Goal: Task Accomplishment & Management: Use online tool/utility

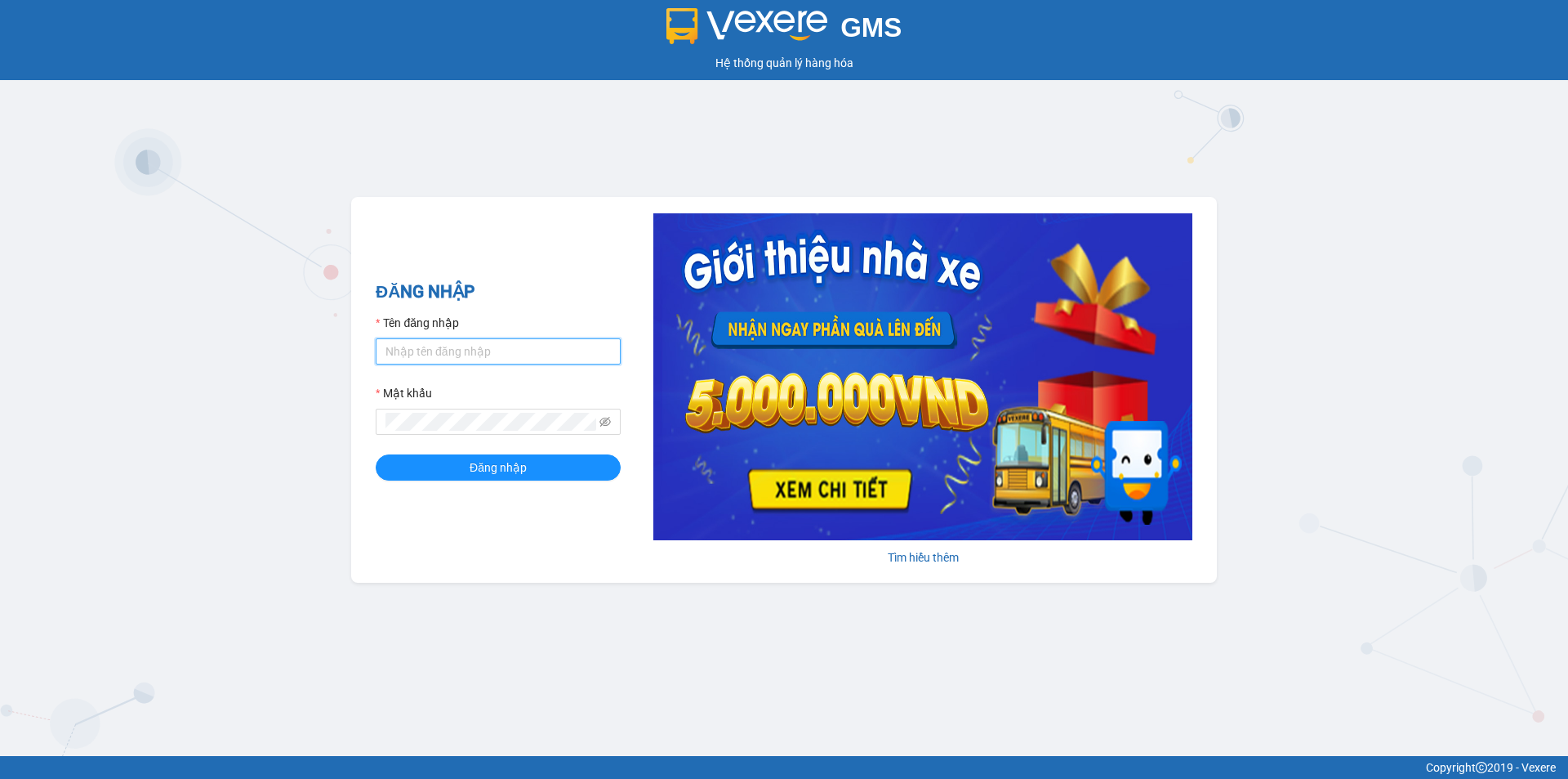
click at [434, 353] on input "Tên đăng nhập" at bounding box center [497, 351] width 245 height 26
click at [493, 353] on input "khanhnguyet.apq" at bounding box center [497, 351] width 245 height 26
type input "k"
click at [434, 354] on input "Tên đăng nhập" at bounding box center [497, 351] width 245 height 26
type input "dtanh.apq"
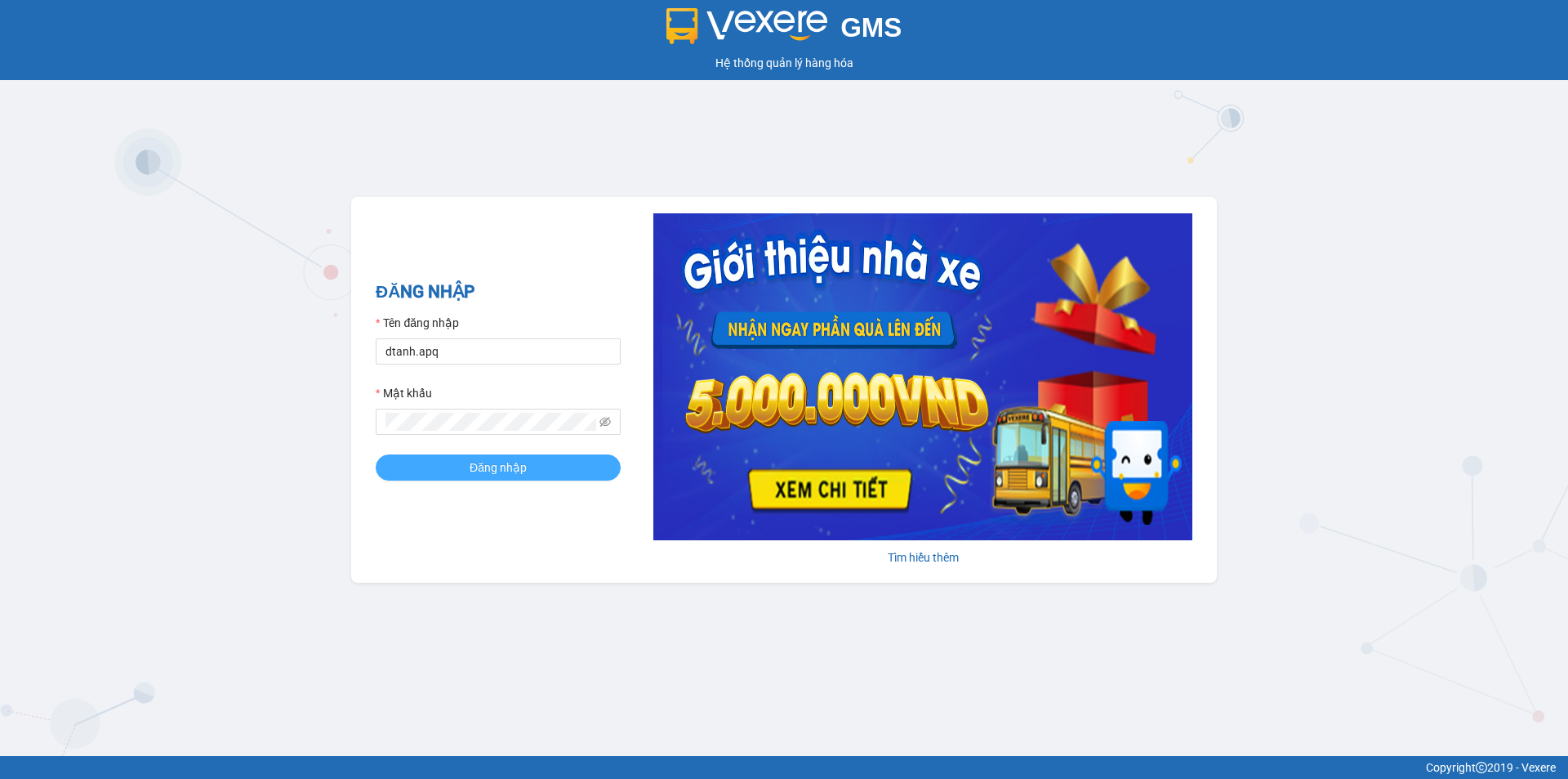
click at [439, 467] on button "Đăng nhập" at bounding box center [497, 467] width 245 height 26
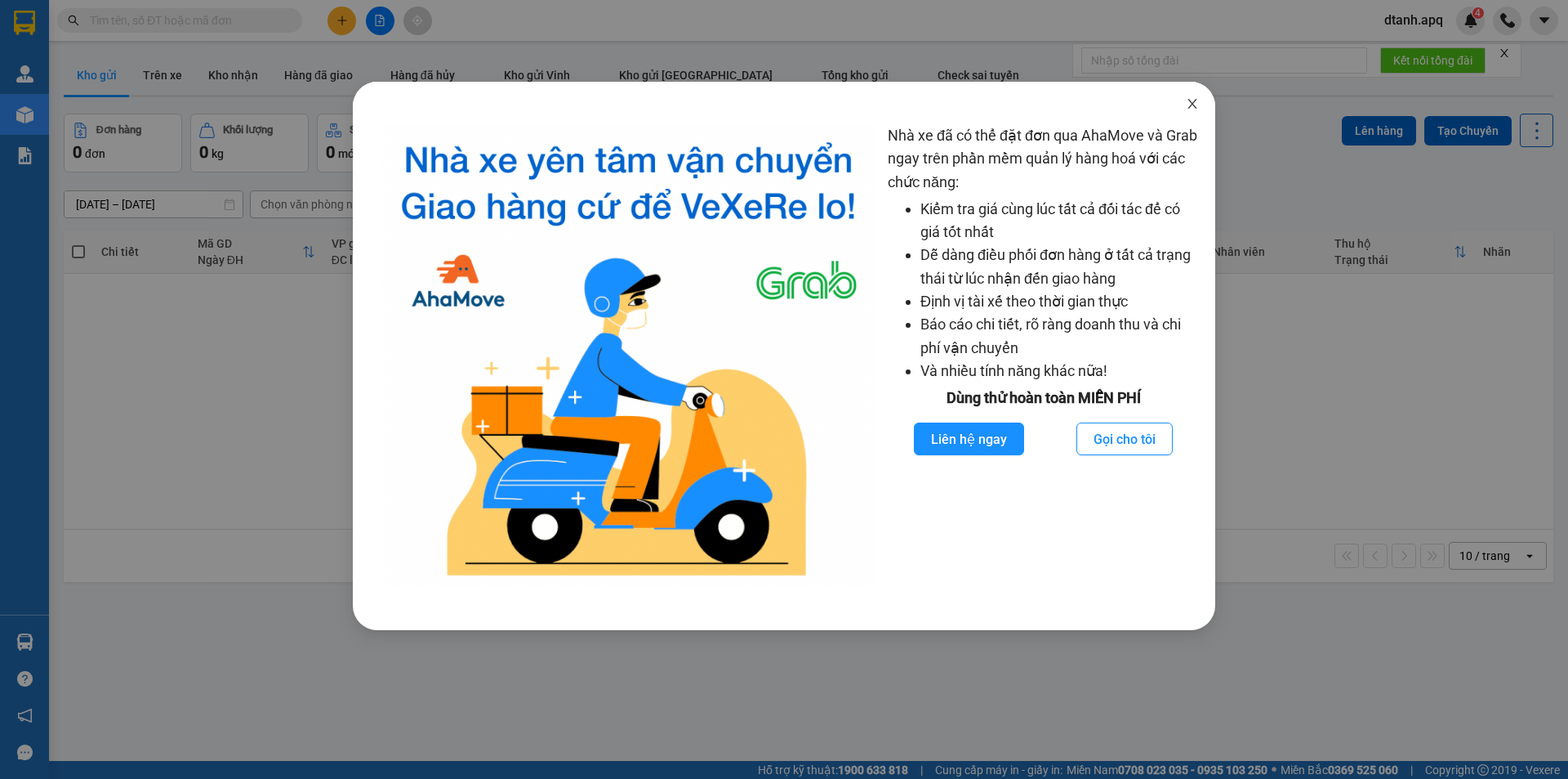
click at [1193, 102] on icon "close" at bounding box center [1192, 103] width 13 height 13
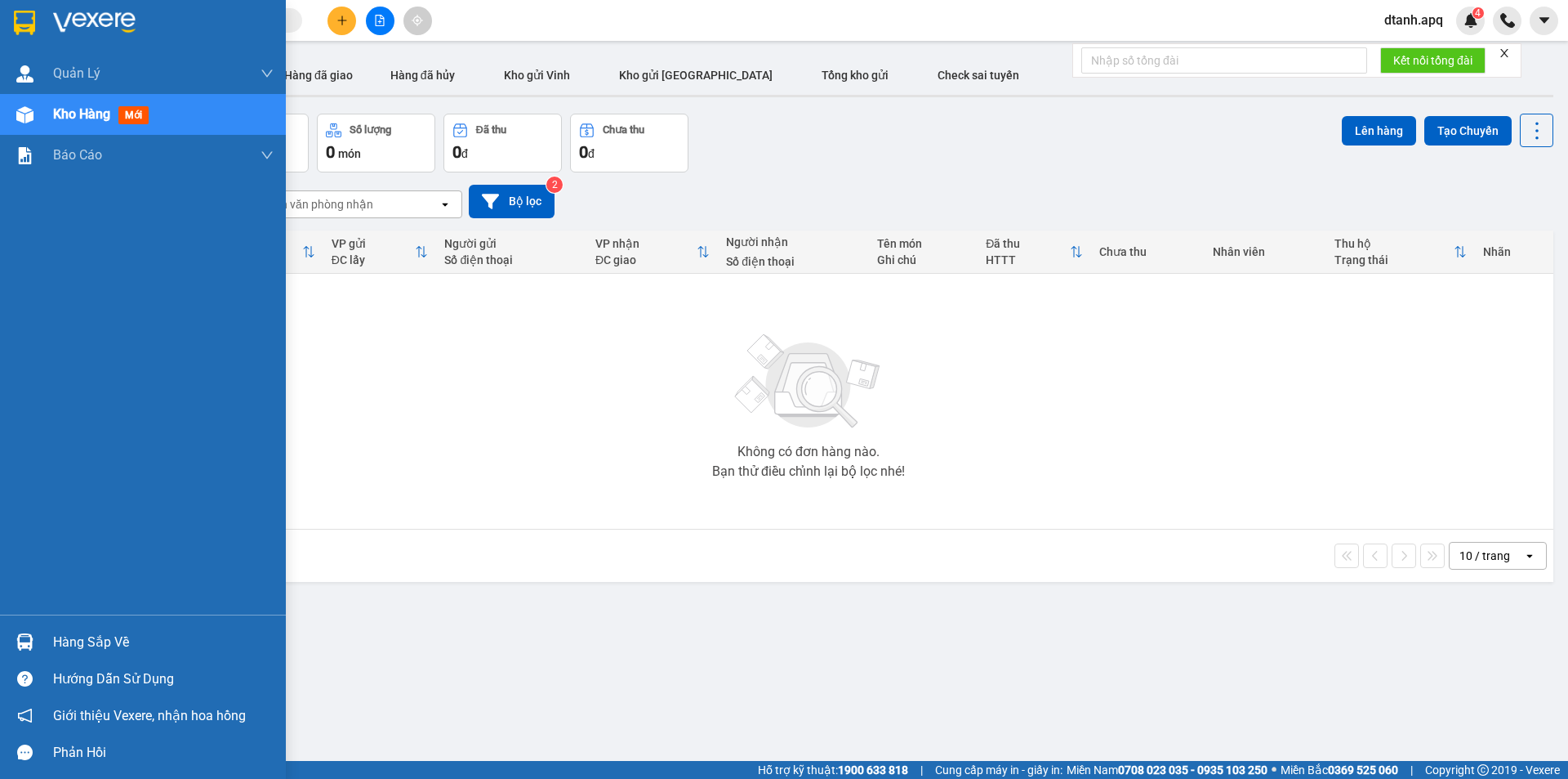
click at [22, 638] on img at bounding box center [25, 641] width 17 height 17
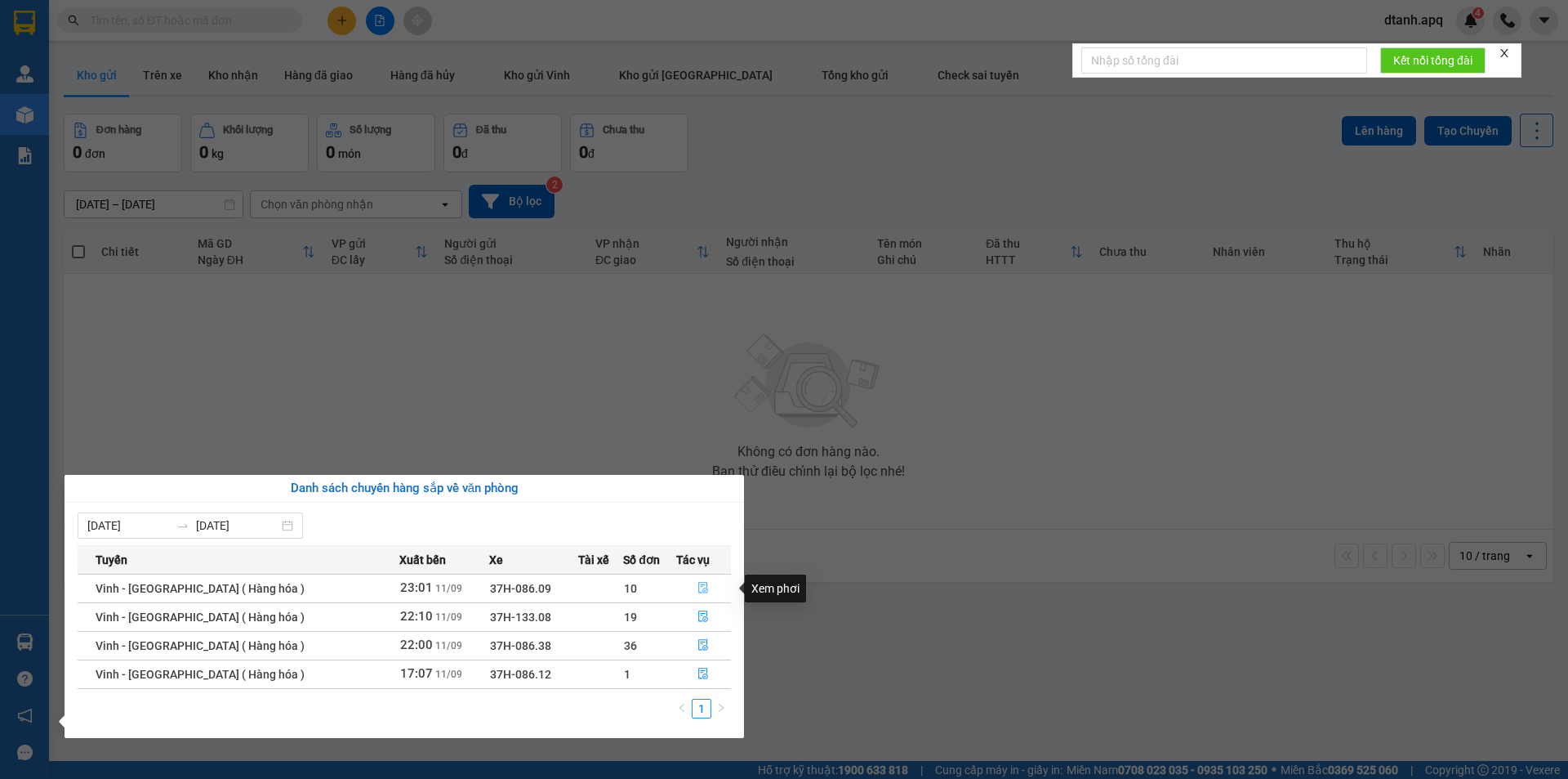
click at [697, 587] on icon "file-done" at bounding box center [703, 587] width 12 height 12
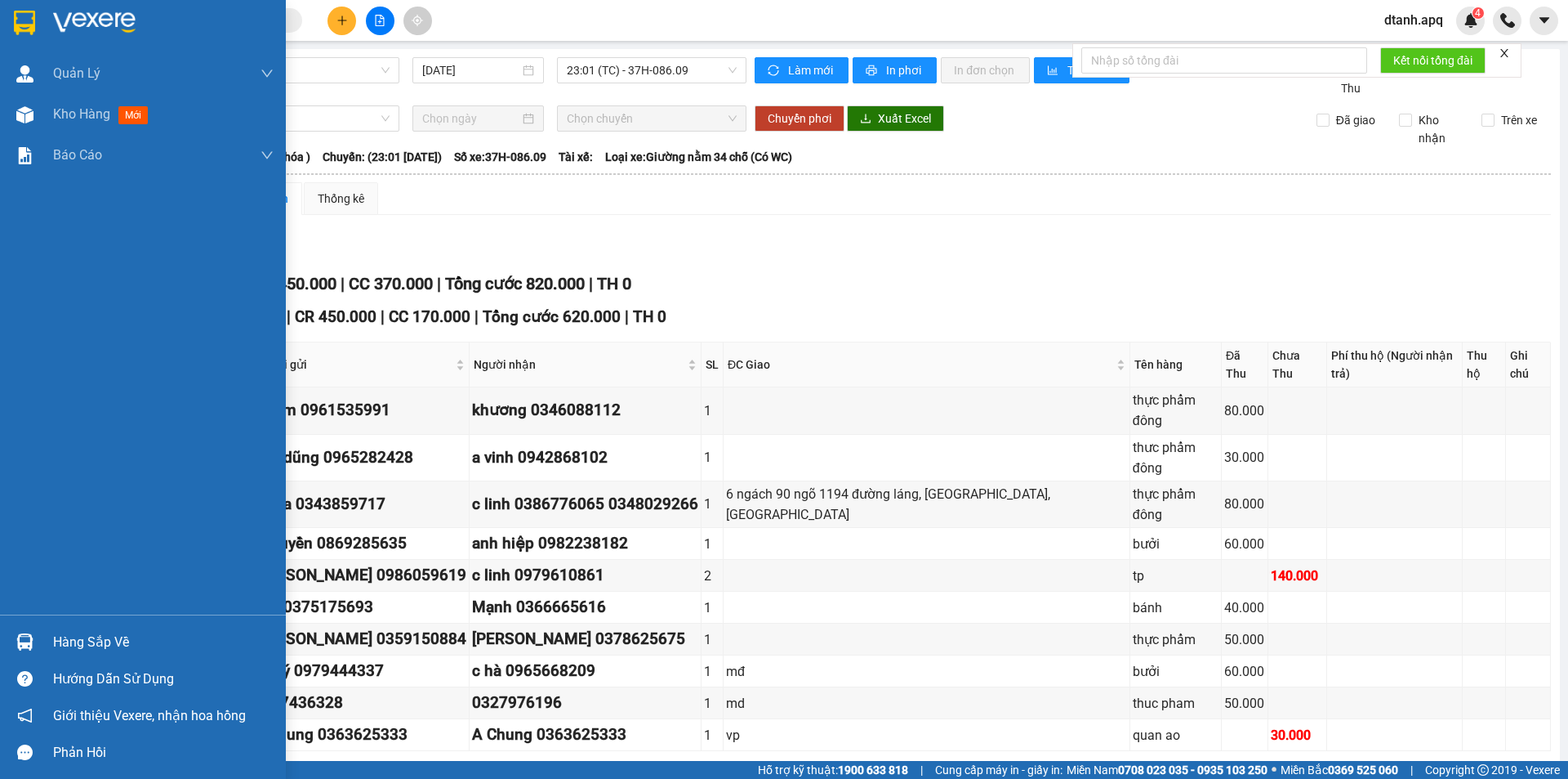
click at [26, 640] on img at bounding box center [25, 641] width 17 height 17
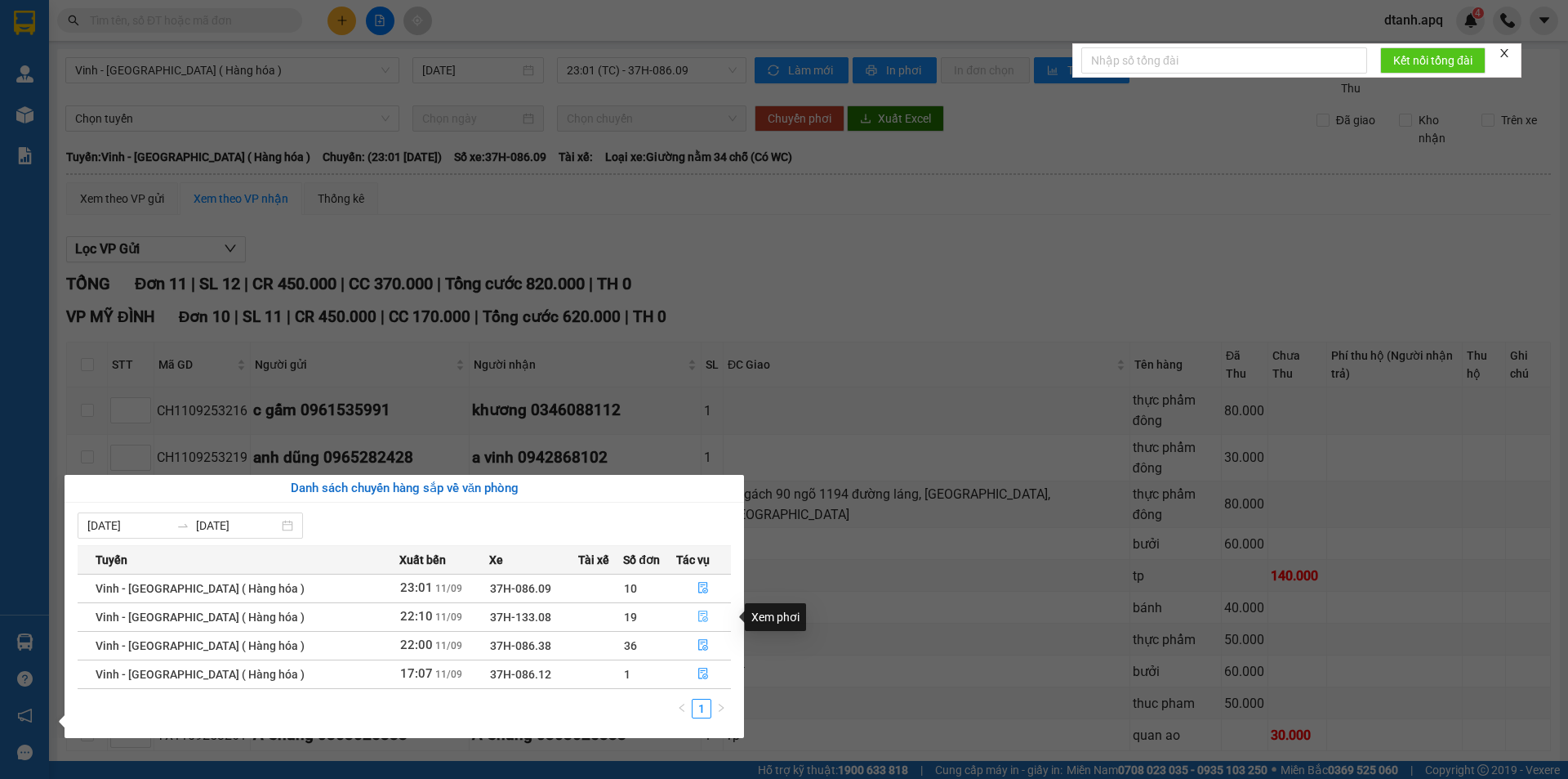
click at [701, 612] on icon "file-done" at bounding box center [703, 616] width 12 height 12
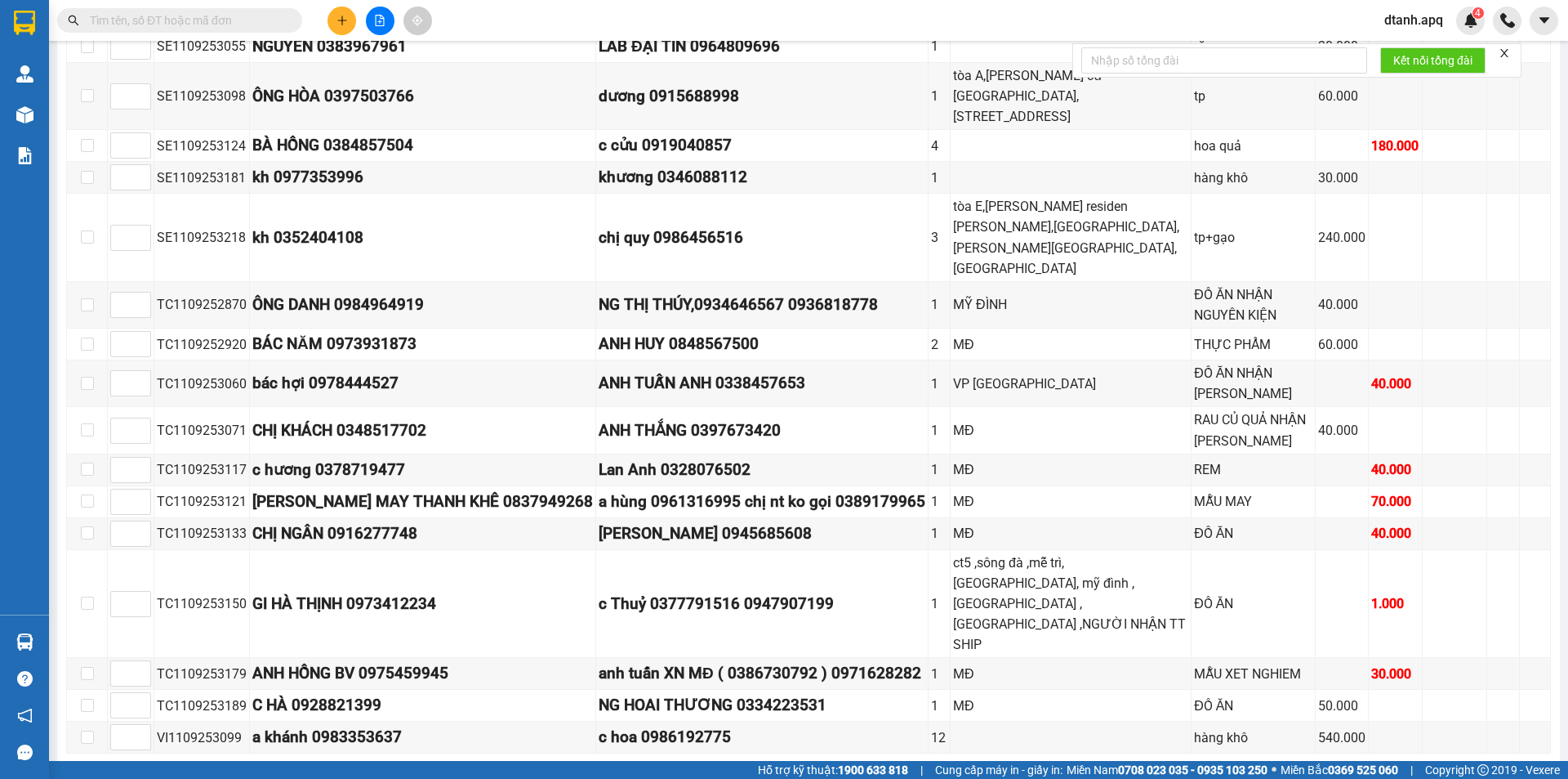
scroll to position [536, 0]
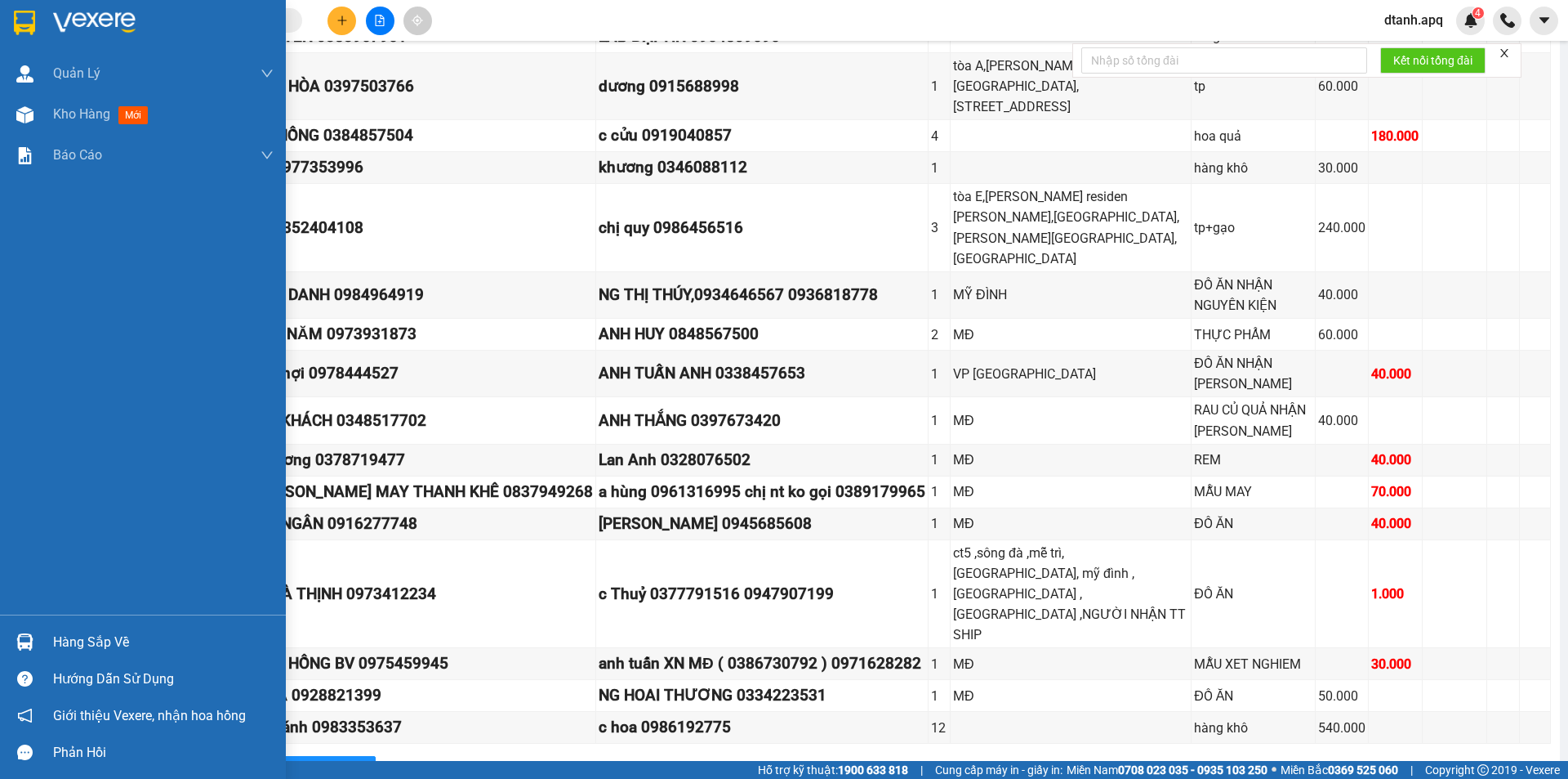
click at [15, 639] on div at bounding box center [25, 641] width 28 height 28
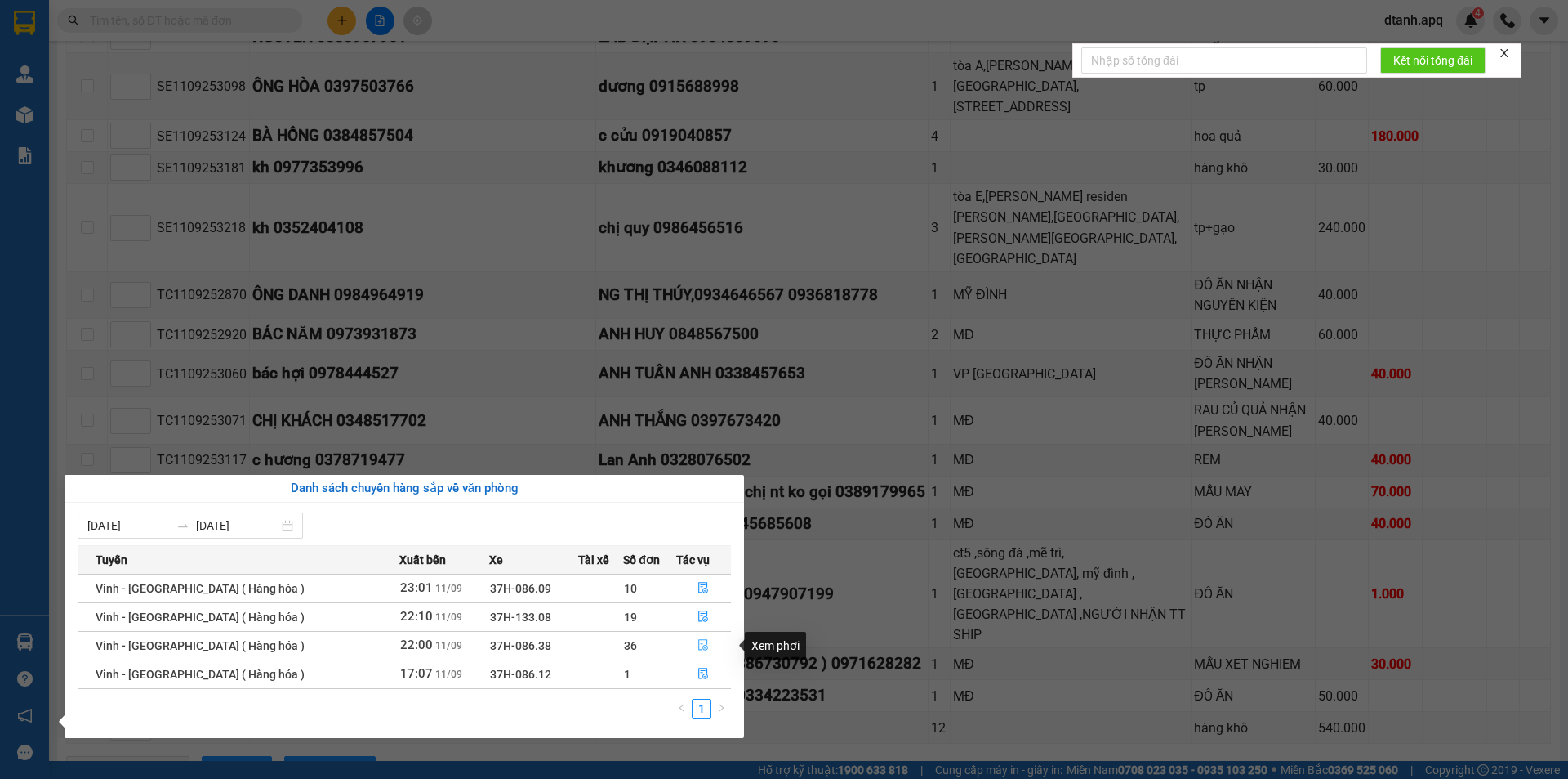
click at [699, 642] on icon "file-done" at bounding box center [703, 645] width 12 height 12
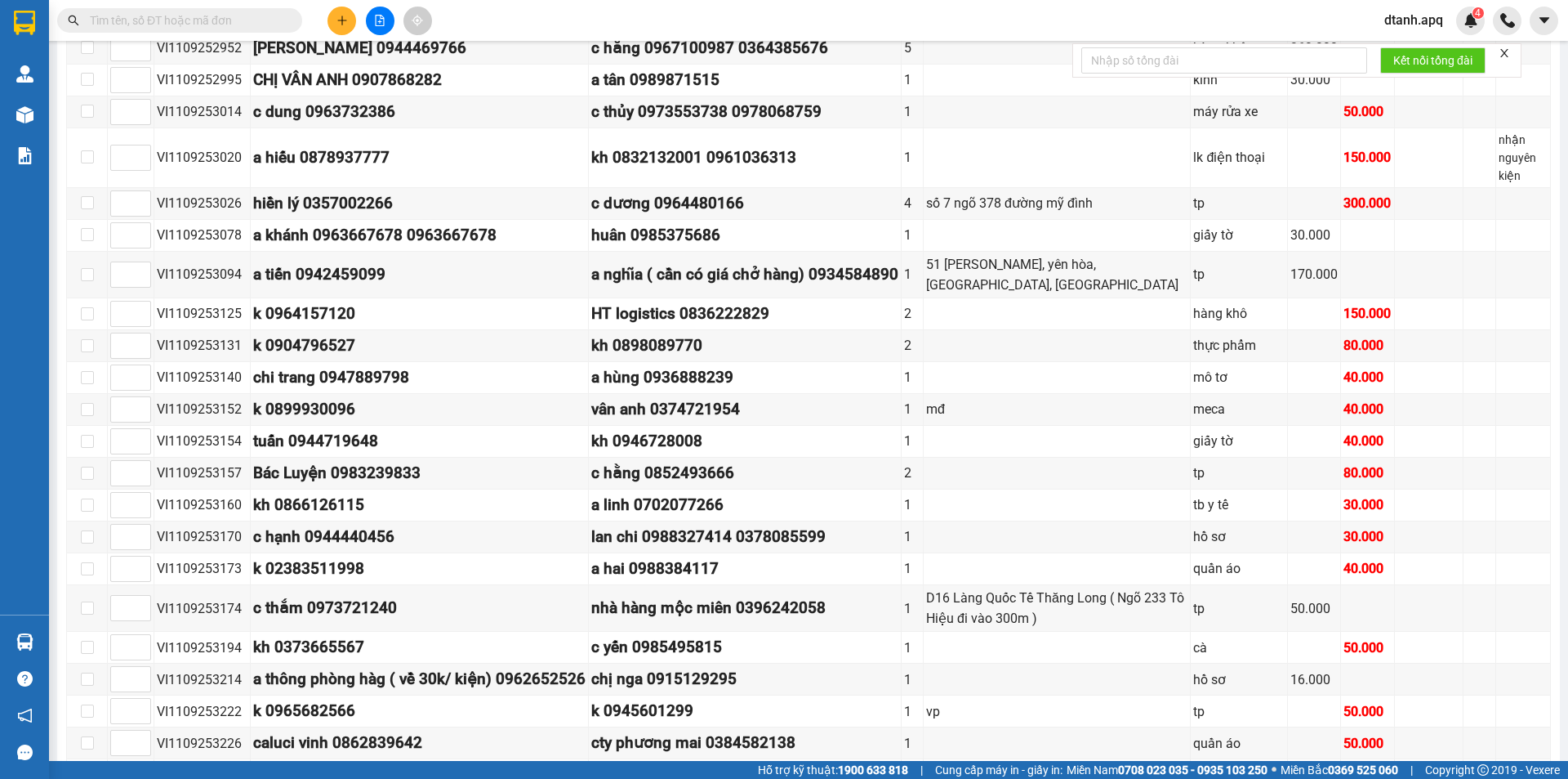
drag, startPoint x: 1554, startPoint y: 362, endPoint x: 1559, endPoint y: 353, distance: 10.3
click at [1556, 333] on main "Vinh - Hà Nội ( Hàng hóa ) 11/09/2025 22:00 (TC) - 37H-086.38 Làm mới In phơi I…" at bounding box center [784, 380] width 1568 height 761
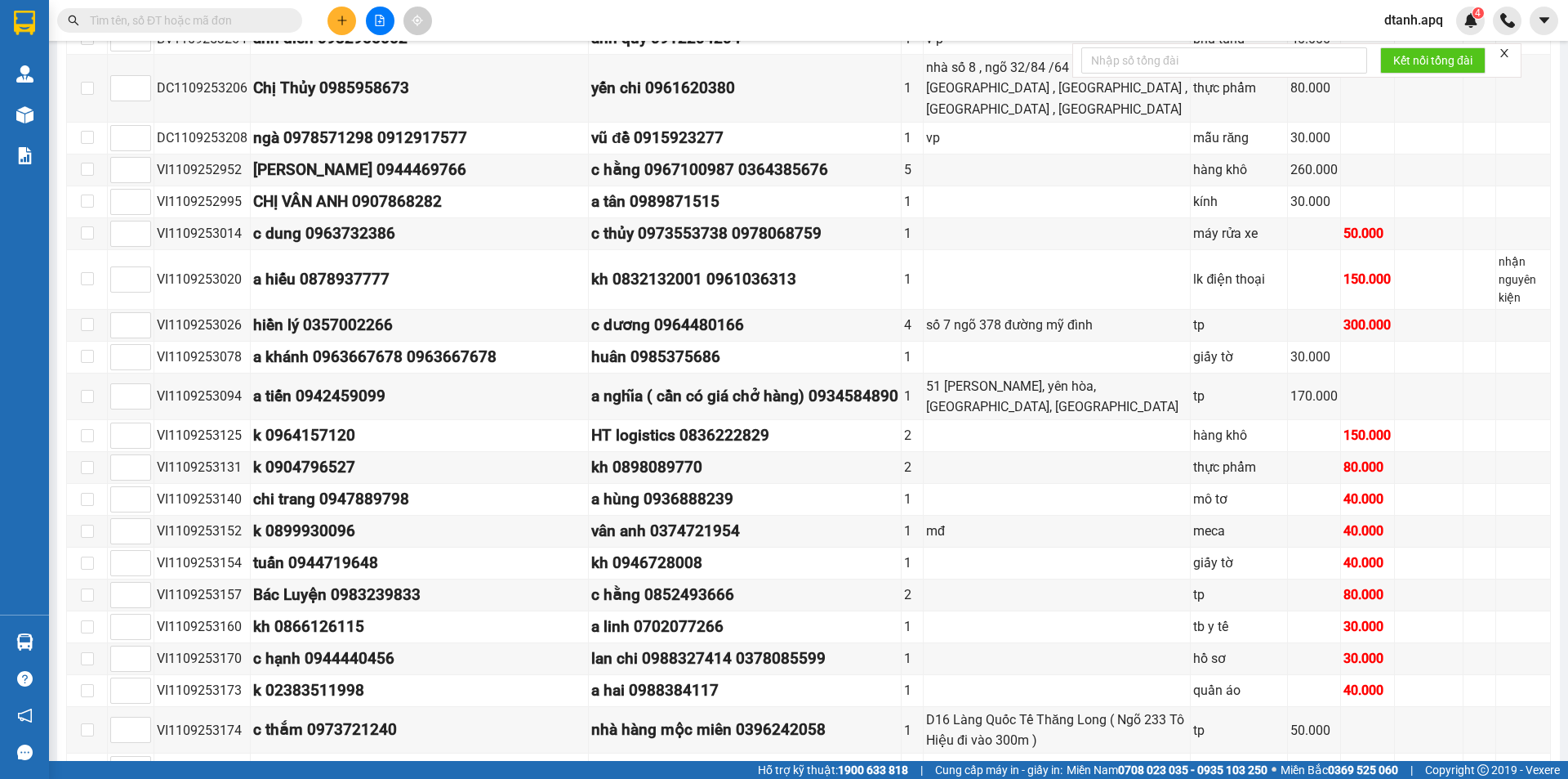
scroll to position [412, 0]
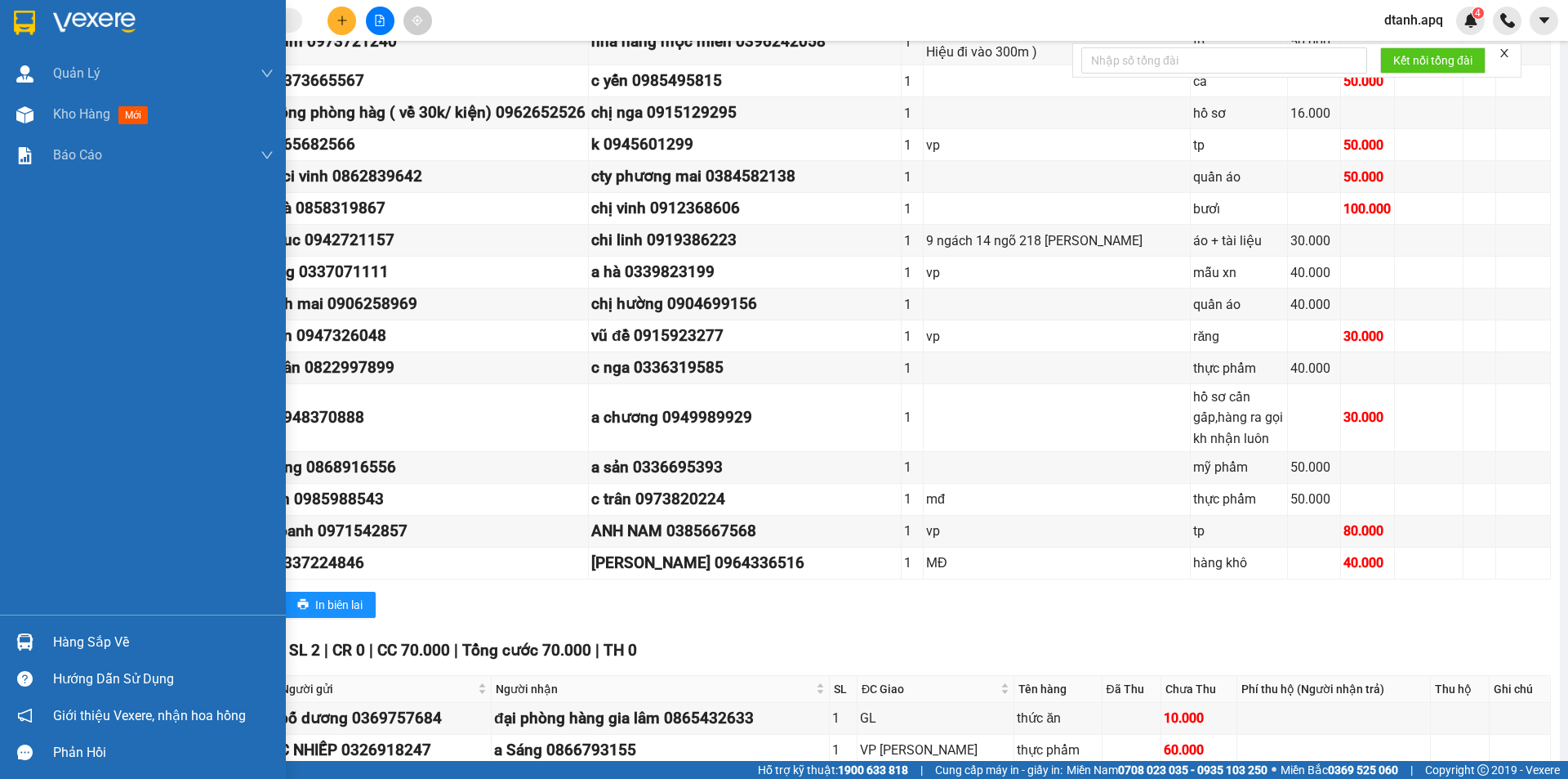
click at [20, 643] on img at bounding box center [25, 641] width 17 height 17
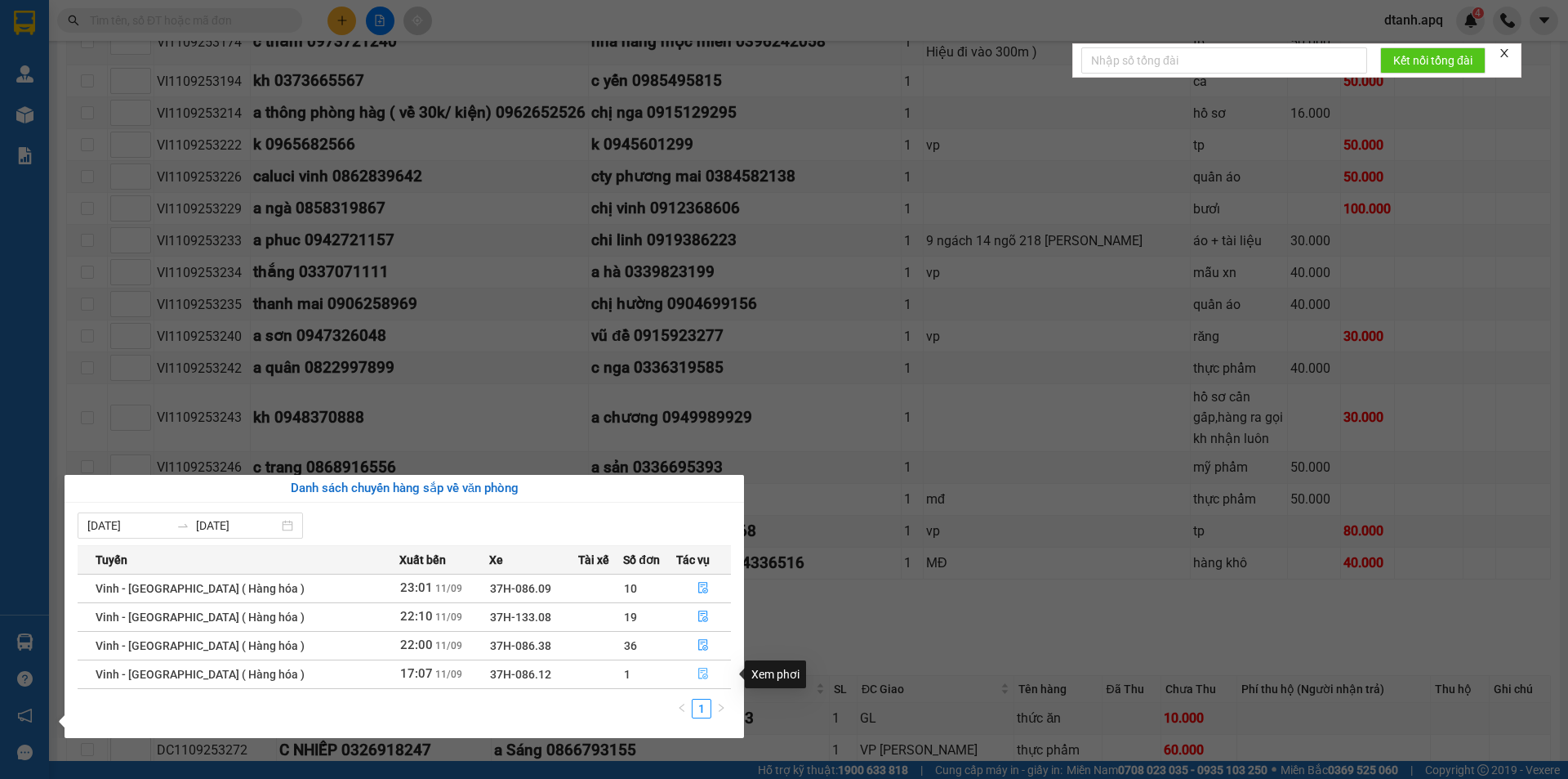
click at [697, 670] on icon "file-done" at bounding box center [703, 673] width 12 height 12
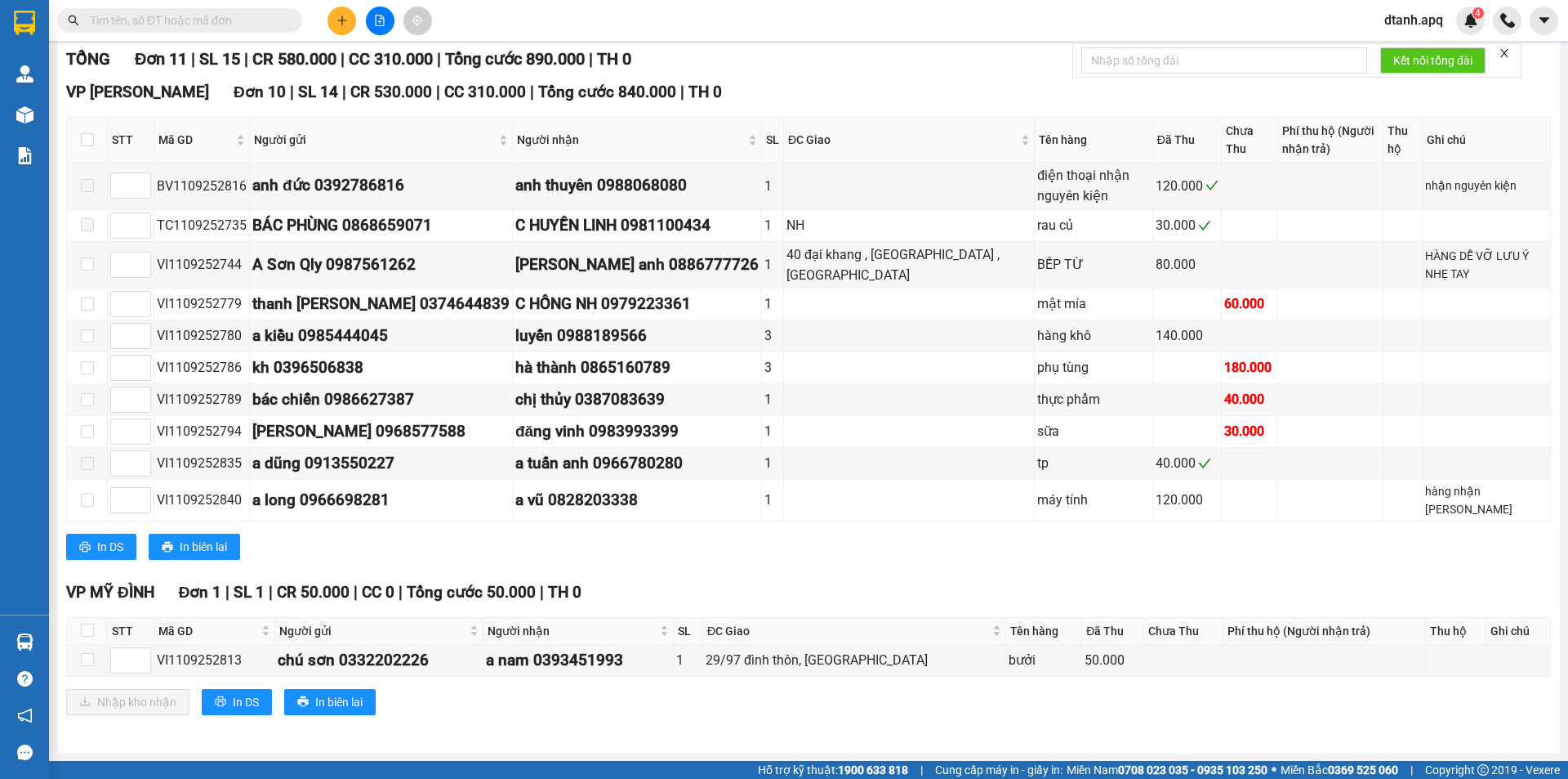
scroll to position [166, 0]
